Goal: Find specific page/section: Find specific page/section

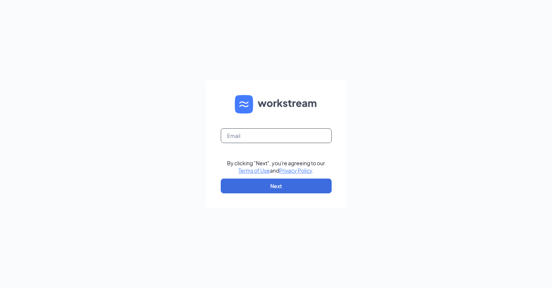
click at [269, 136] on input "text" at bounding box center [276, 135] width 111 height 15
type input "[EMAIL_ADDRESS][DOMAIN_NAME]"
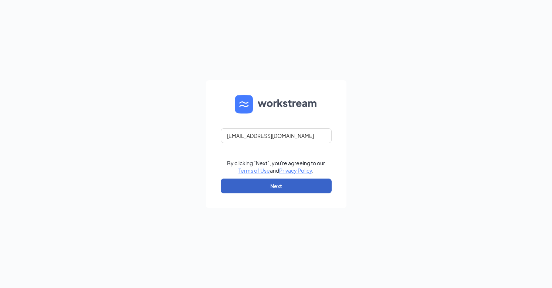
click at [269, 191] on button "Next" at bounding box center [276, 185] width 111 height 15
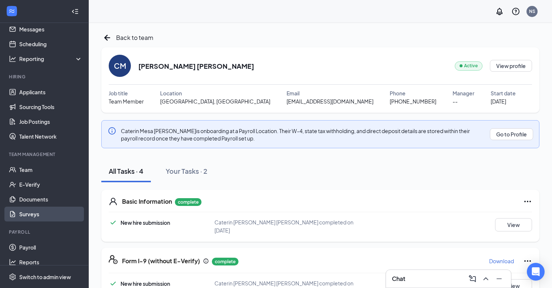
scroll to position [31, 0]
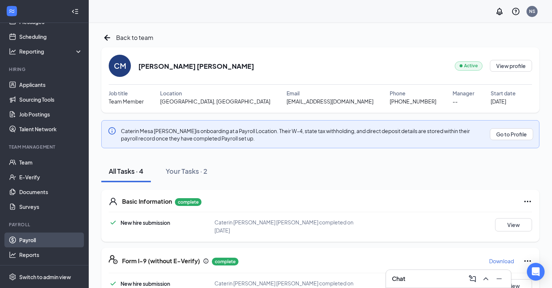
click at [30, 242] on link "Payroll" at bounding box center [50, 239] width 63 height 15
